Goal: Use online tool/utility: Use online tool/utility

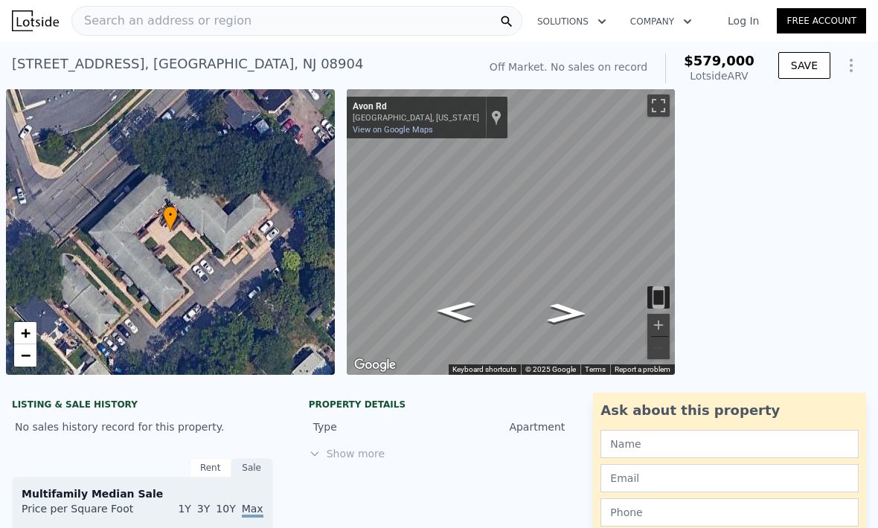
click at [120, 24] on span "Search an address or region" at bounding box center [161, 21] width 179 height 18
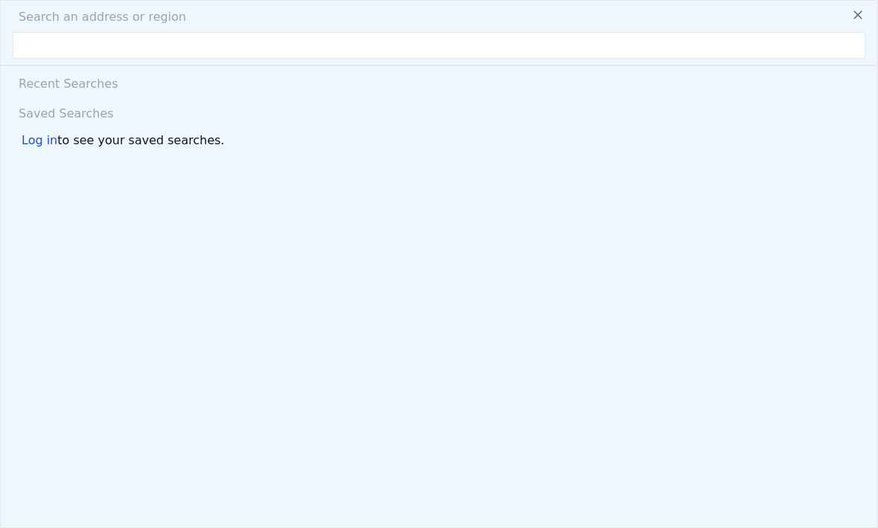
click at [125, 25] on span "Search an address or region" at bounding box center [96, 17] width 179 height 18
click at [20, 43] on input "text" at bounding box center [439, 45] width 852 height 27
click at [53, 48] on input "text" at bounding box center [439, 45] width 852 height 27
paste input "[STREET_ADDRESS]"
type input "[STREET_ADDRESS]"
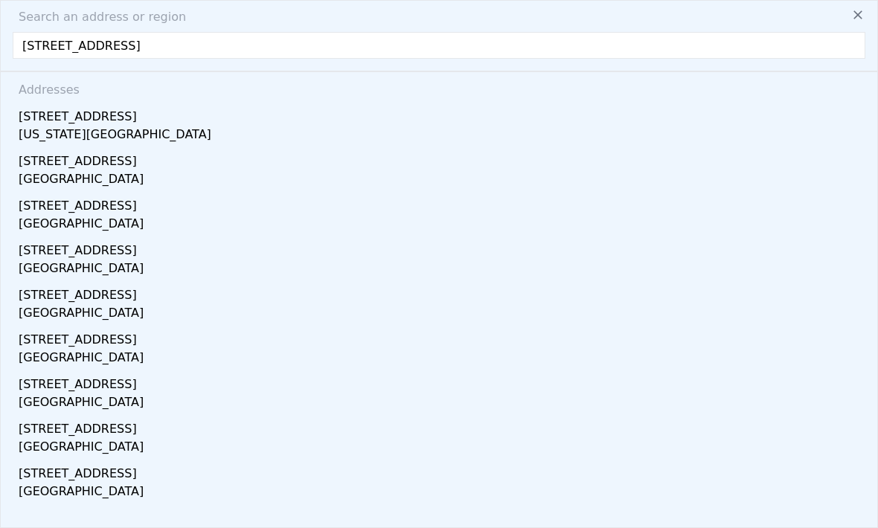
click at [48, 109] on div "[STREET_ADDRESS]" at bounding box center [442, 114] width 846 height 24
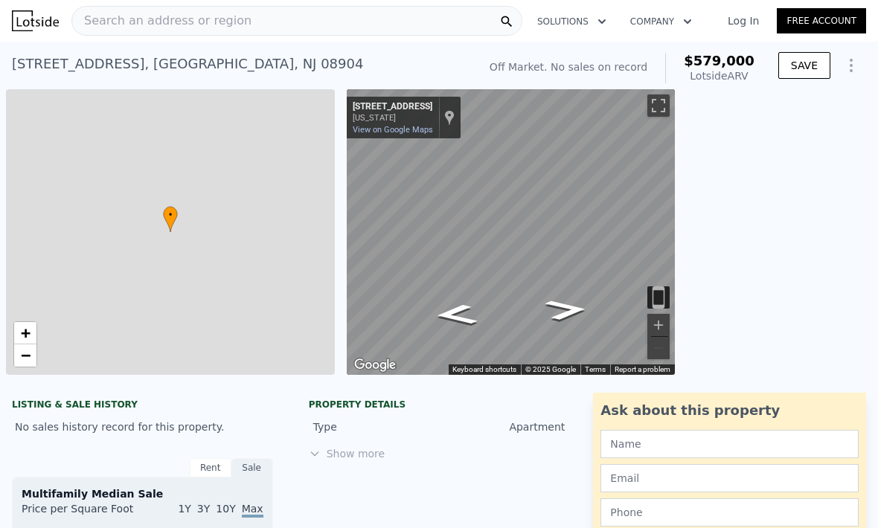
type input "3"
type input "1.5"
type input "1396"
type input "1922"
type input "2700"
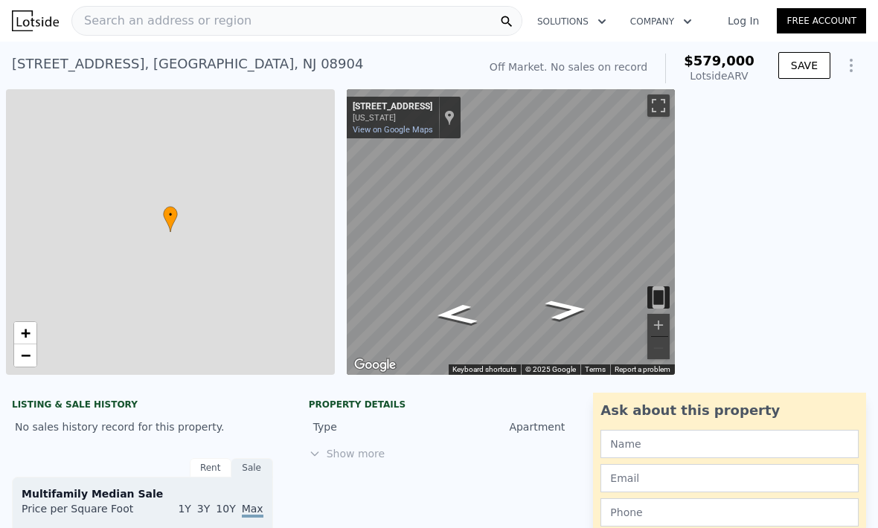
type input "7802"
type input "$ 579,000"
type input "5"
type input "$ 30,245"
